Goal: Navigation & Orientation: Find specific page/section

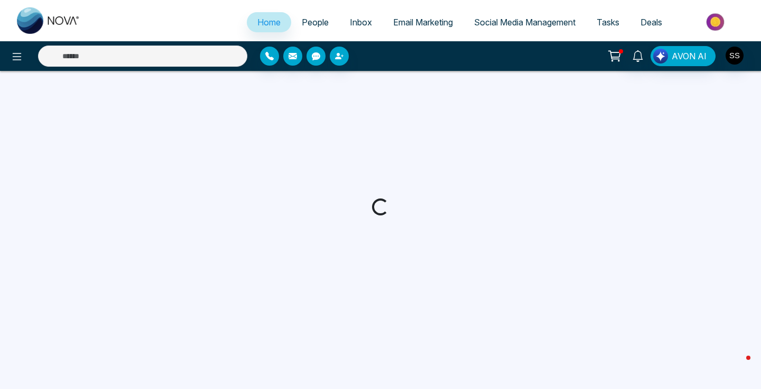
select select "*"
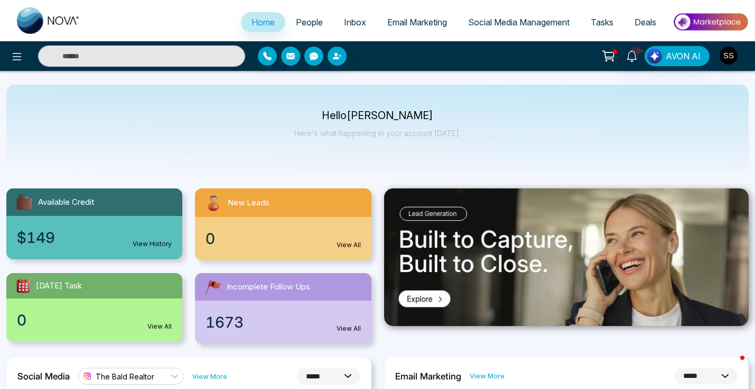
click at [497, 20] on span "Social Media Management" at bounding box center [519, 22] width 102 height 11
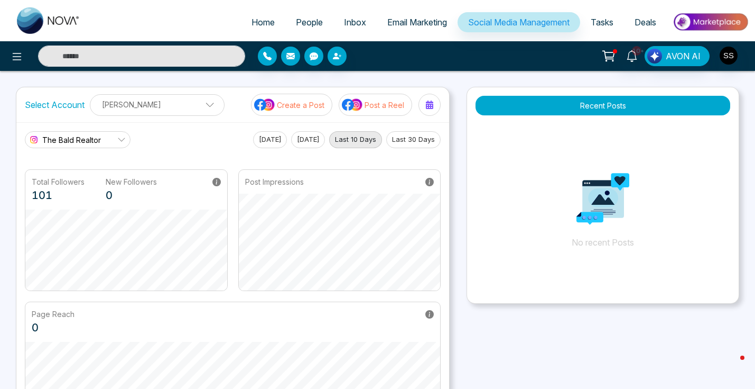
click at [608, 20] on span "Tasks" at bounding box center [602, 22] width 23 height 11
